Goal: Register for event/course

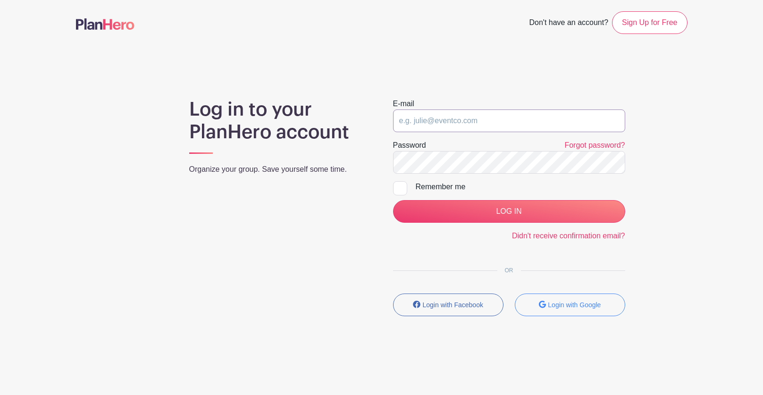
type input "[PERSON_NAME][EMAIL_ADDRESS][DOMAIN_NAME]"
click at [509, 211] on input "LOG IN" at bounding box center [509, 211] width 232 height 23
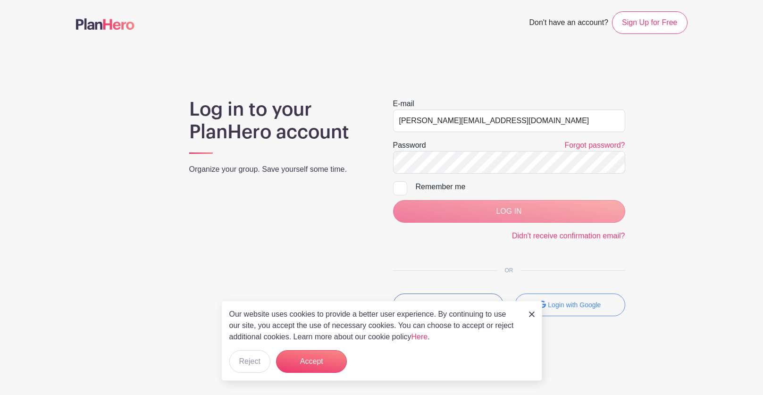
click at [485, 215] on div "LOG IN" at bounding box center [509, 211] width 232 height 23
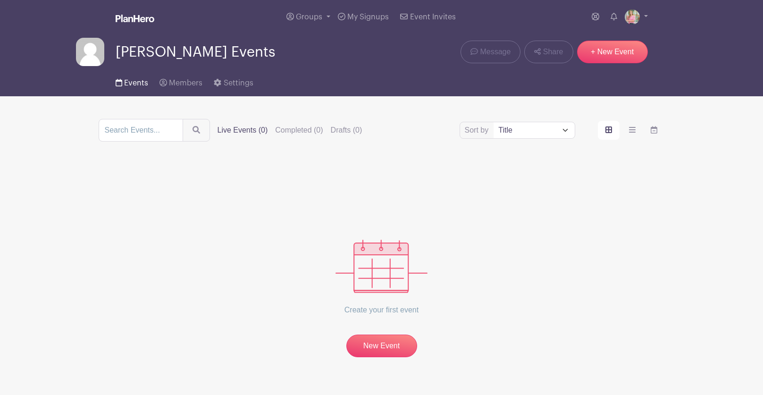
click at [139, 81] on span "Events" at bounding box center [136, 83] width 24 height 8
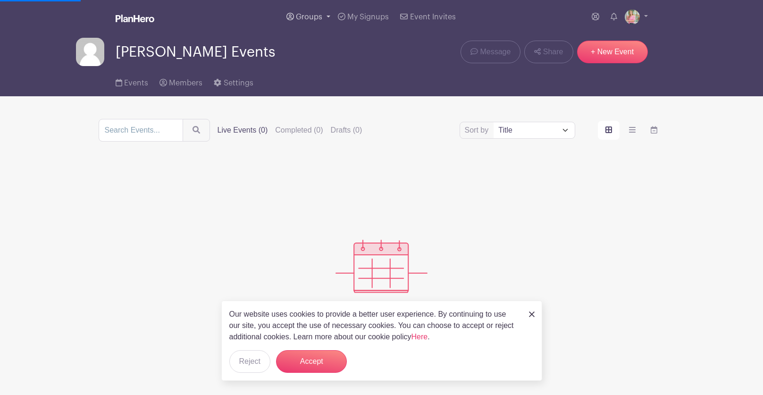
click at [310, 15] on span "Groups" at bounding box center [309, 17] width 26 height 8
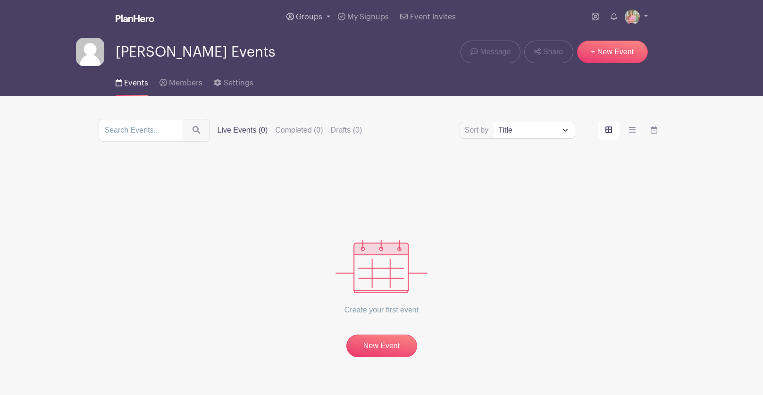
click at [311, 16] on span "Groups" at bounding box center [309, 17] width 26 height 8
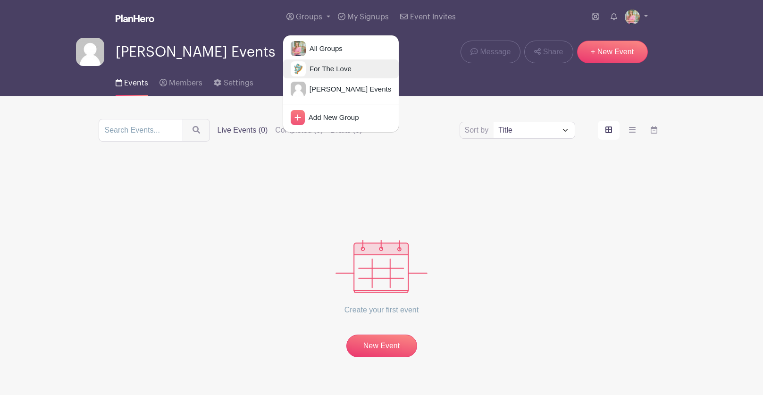
click at [323, 71] on span "For The Love" at bounding box center [329, 69] width 46 height 11
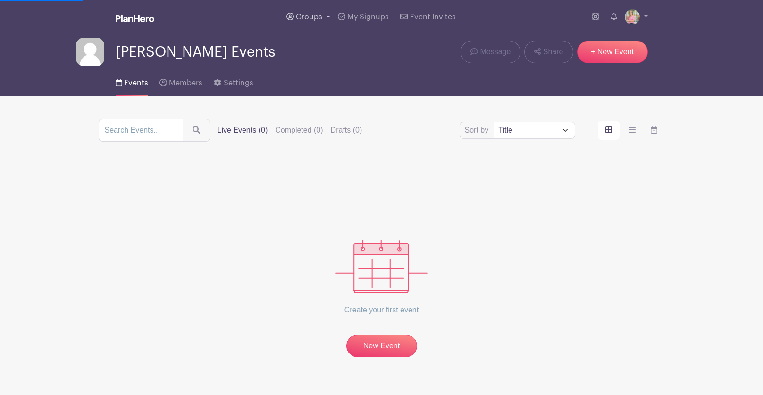
click at [321, 20] on span "Groups" at bounding box center [309, 17] width 26 height 8
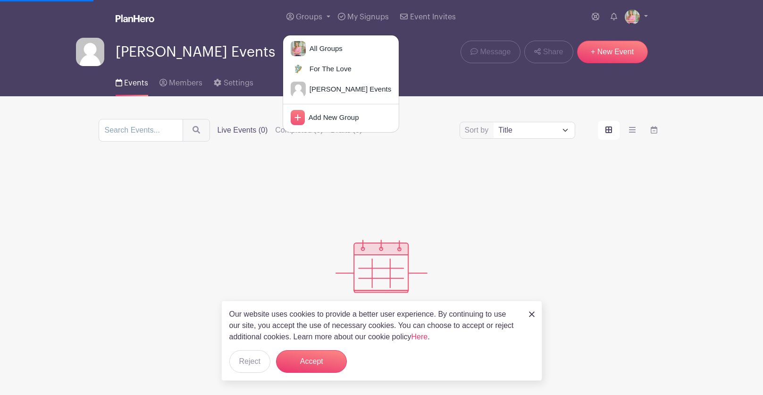
click at [201, 183] on div "Create your first event New Event" at bounding box center [382, 260] width 566 height 193
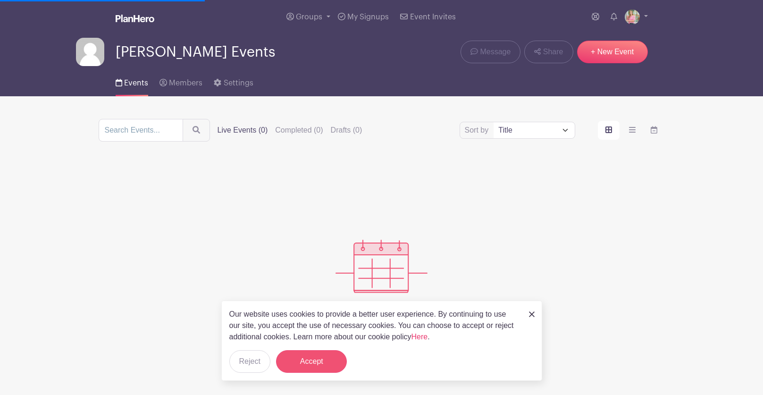
click at [304, 367] on button "Accept" at bounding box center [311, 361] width 71 height 23
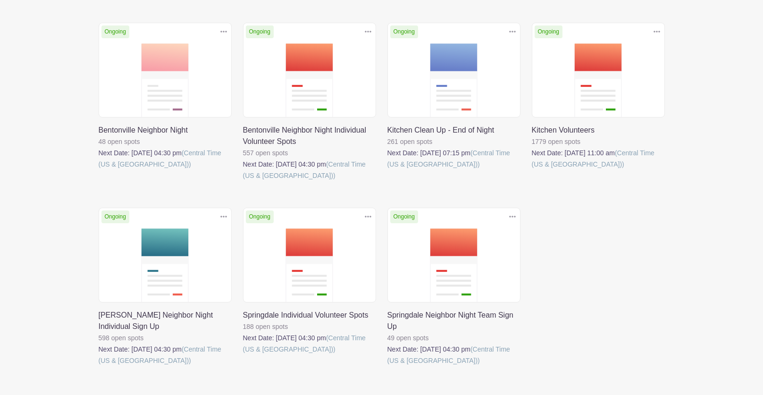
scroll to position [143, 0]
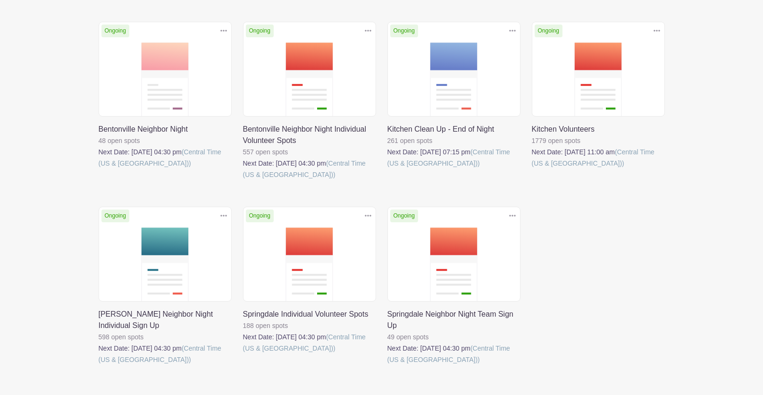
click at [387, 365] on link at bounding box center [387, 365] width 0 height 0
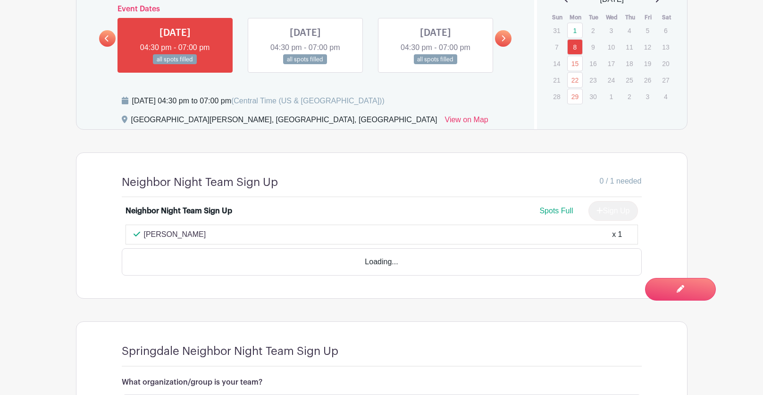
scroll to position [642, 0]
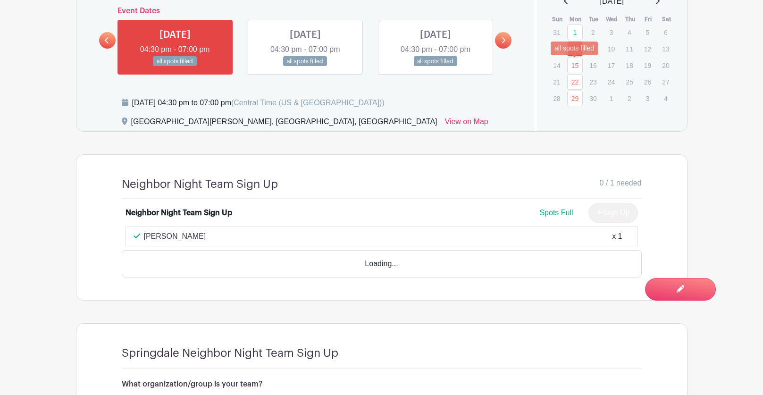
click at [580, 66] on link "15" at bounding box center [575, 66] width 16 height 16
click at [573, 65] on link "15" at bounding box center [575, 66] width 16 height 16
click at [574, 81] on link "22" at bounding box center [575, 82] width 16 height 16
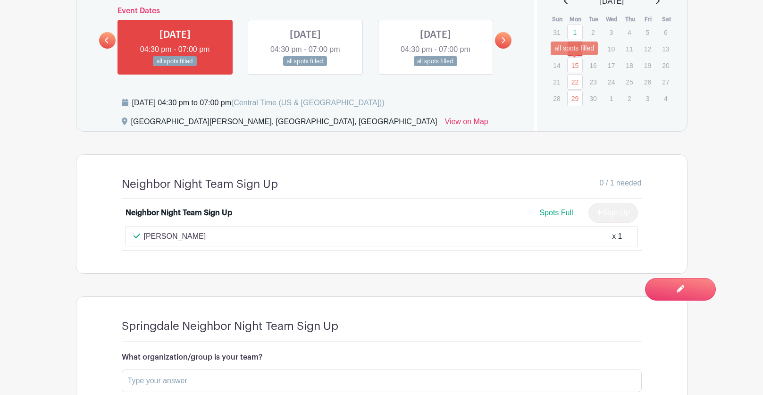
click at [577, 67] on link "15" at bounding box center [575, 66] width 16 height 16
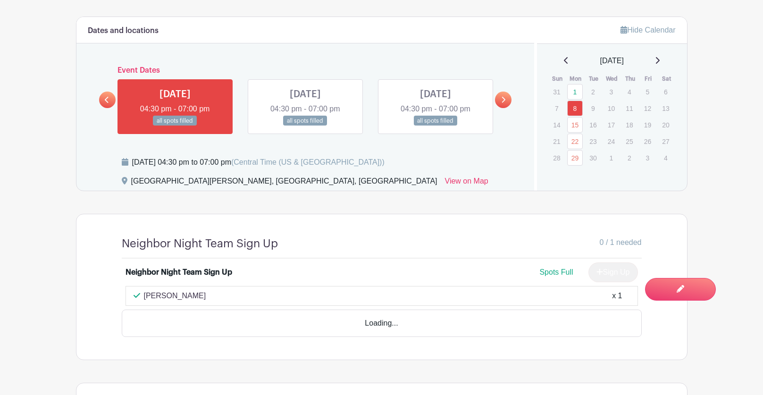
scroll to position [629, 0]
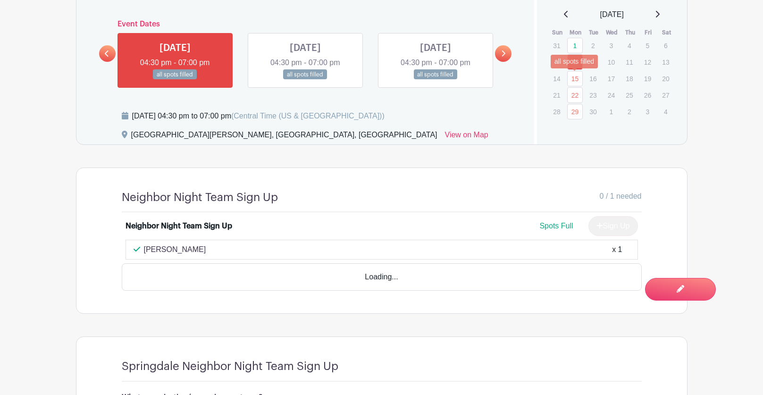
click at [575, 75] on link "15" at bounding box center [575, 79] width 16 height 16
click at [576, 80] on link "15" at bounding box center [575, 79] width 16 height 16
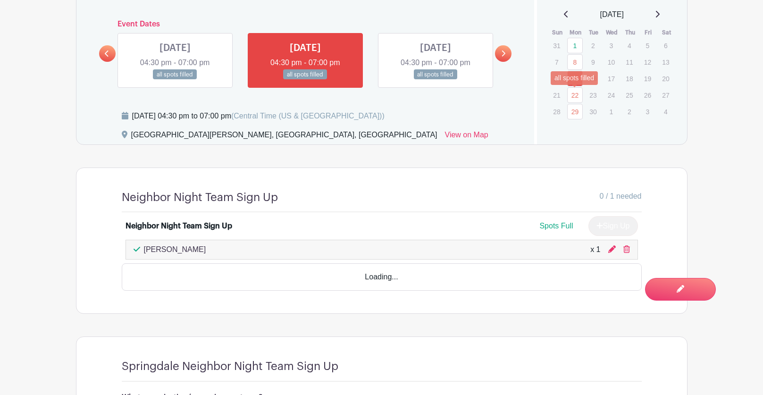
click at [576, 96] on link "22" at bounding box center [575, 95] width 16 height 16
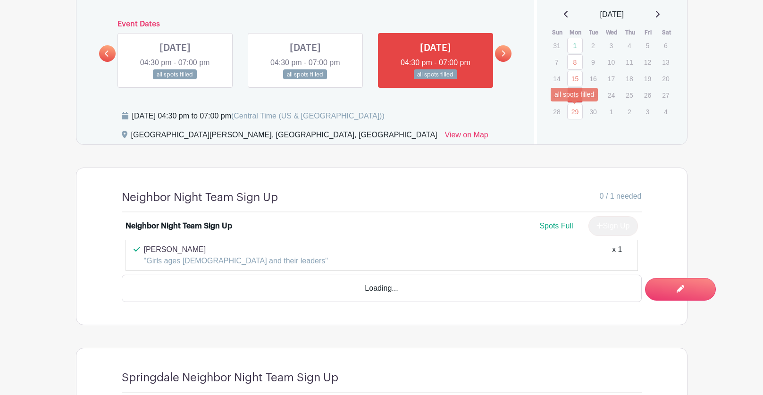
click at [576, 113] on link "29" at bounding box center [575, 112] width 16 height 16
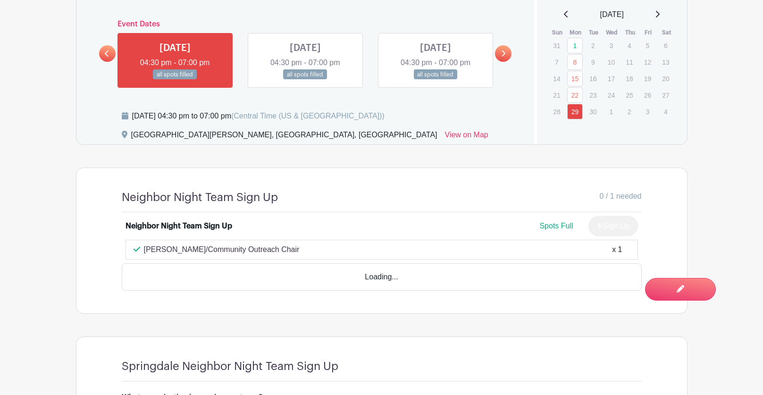
click at [660, 15] on icon at bounding box center [657, 14] width 5 height 8
click at [576, 60] on link "6" at bounding box center [575, 62] width 16 height 16
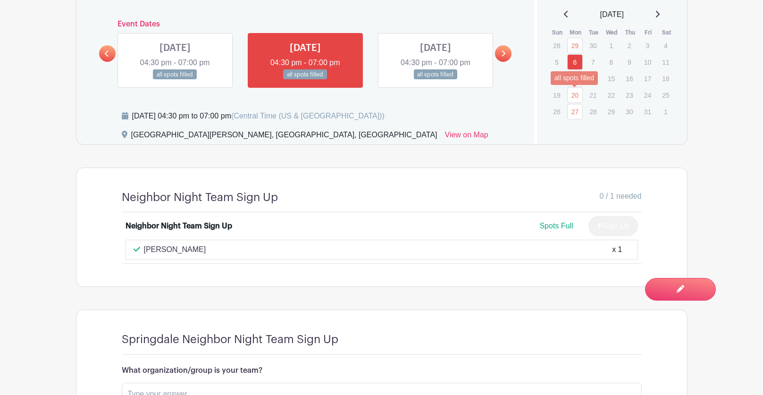
click at [576, 97] on link "20" at bounding box center [575, 95] width 16 height 16
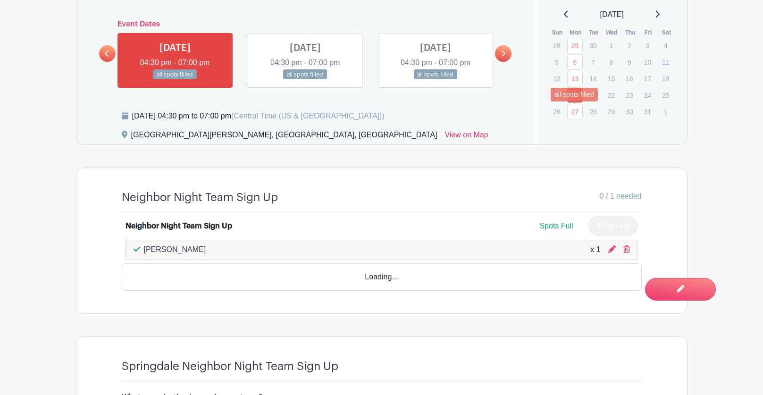
click at [574, 109] on link "27" at bounding box center [575, 112] width 16 height 16
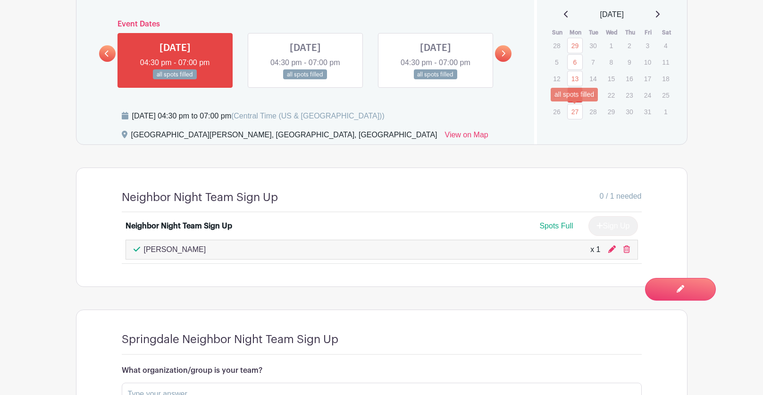
click at [576, 116] on link "27" at bounding box center [575, 112] width 16 height 16
